Goal: Transaction & Acquisition: Obtain resource

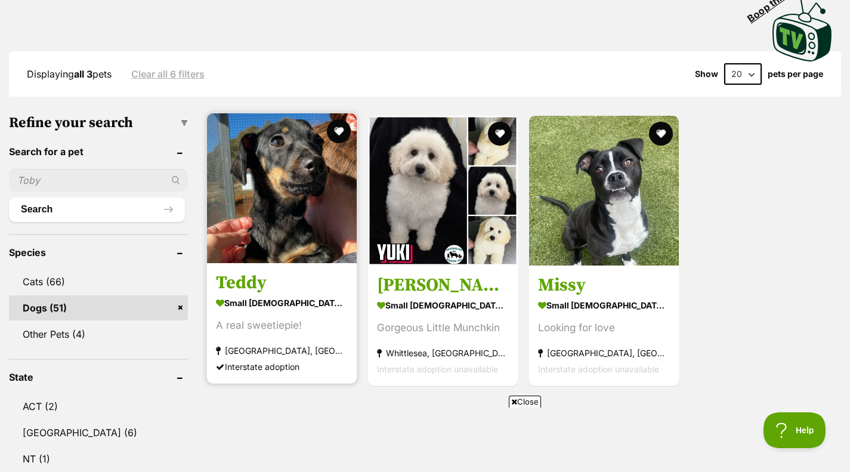
click at [280, 184] on img at bounding box center [282, 188] width 150 height 150
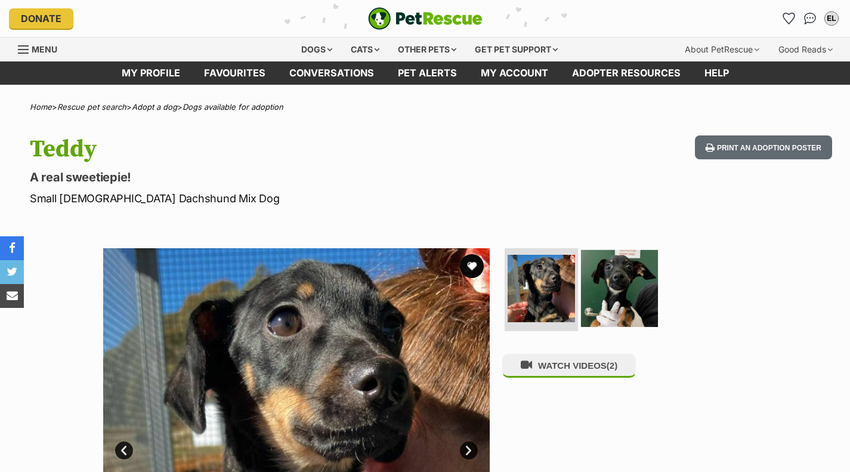
click at [635, 298] on img at bounding box center [619, 287] width 77 height 77
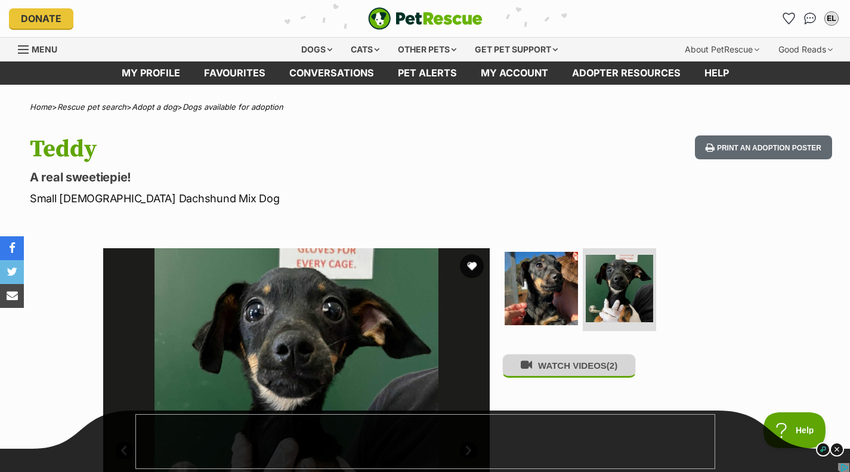
click at [583, 377] on button "WATCH VIDEOS (2)" at bounding box center [569, 365] width 134 height 23
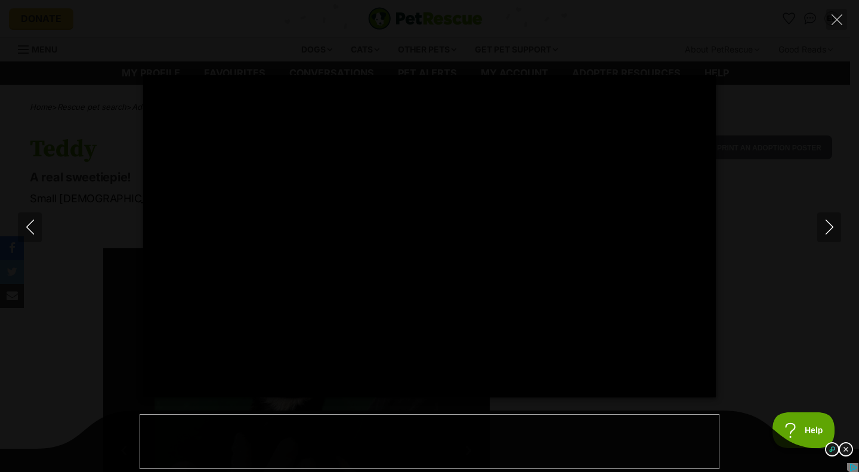
type input "100"
